Goal: Obtain resource: Download file/media

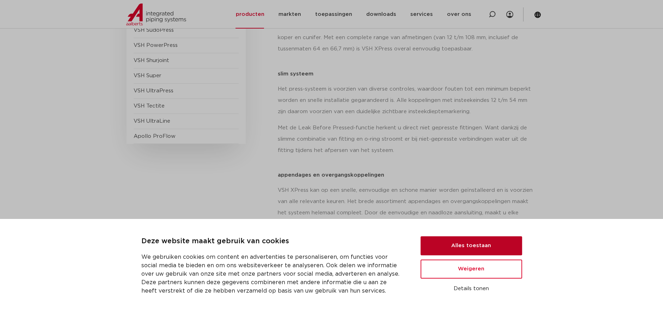
scroll to position [235, 0]
click at [454, 246] on button "Alles toestaan" at bounding box center [472, 245] width 102 height 19
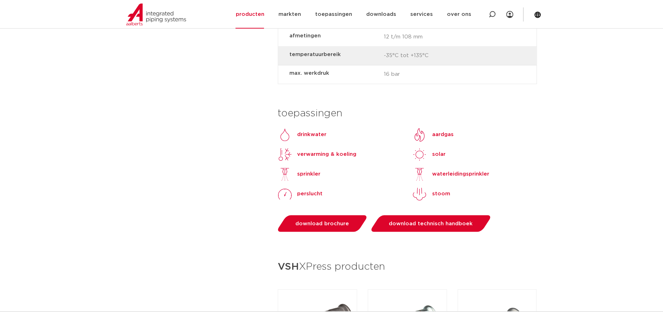
scroll to position [611, 0]
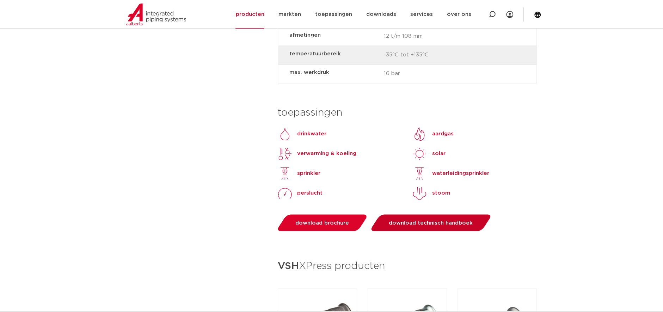
click at [425, 220] on span "download technisch handboek" at bounding box center [431, 222] width 84 height 5
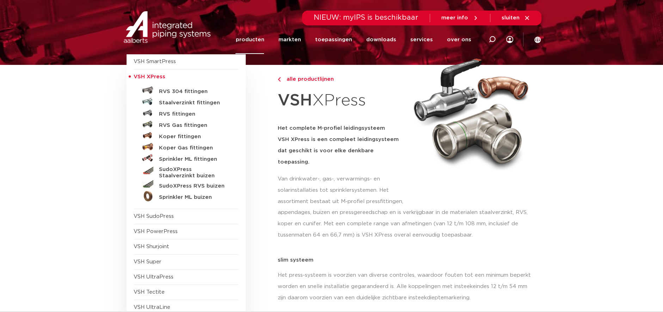
scroll to position [0, 0]
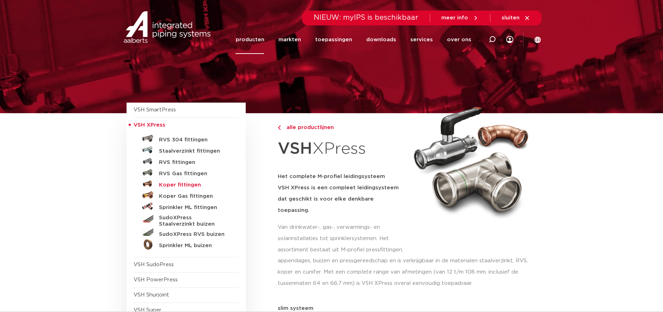
click at [174, 185] on h5 "Koper fittingen" at bounding box center [194, 185] width 70 height 6
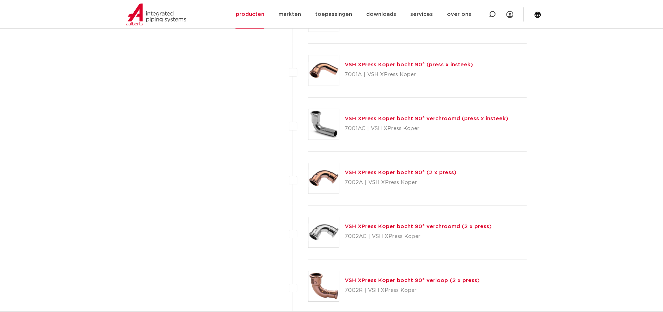
scroll to position [1316, 0]
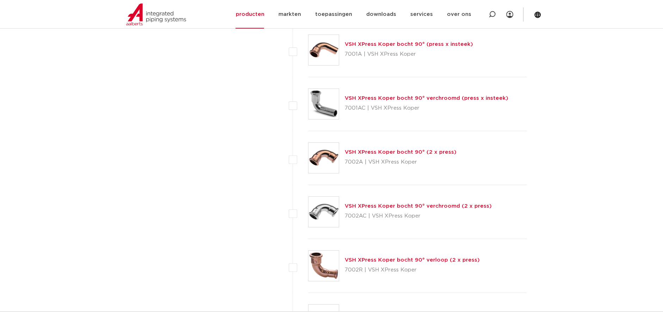
click at [384, 152] on link "VSH XPress Koper bocht 90° (2 x press)" at bounding box center [401, 151] width 112 height 5
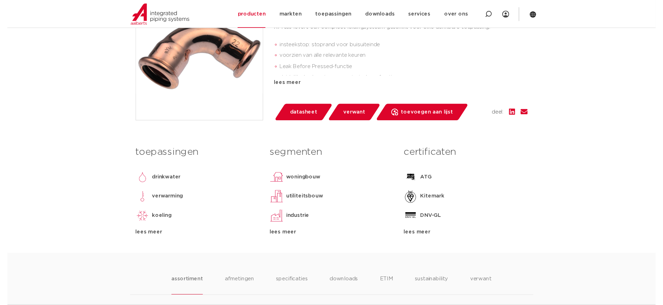
scroll to position [188, 0]
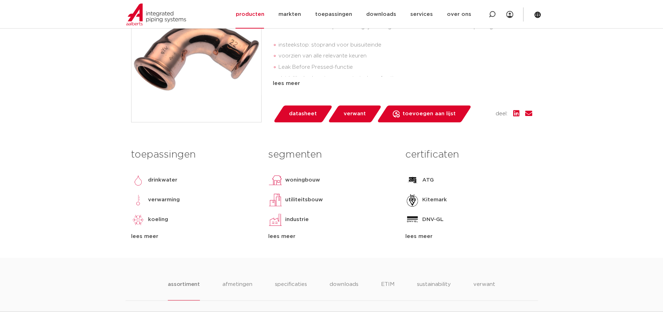
click at [296, 114] on span "datasheet" at bounding box center [303, 113] width 28 height 11
